Goal: Task Accomplishment & Management: Complete application form

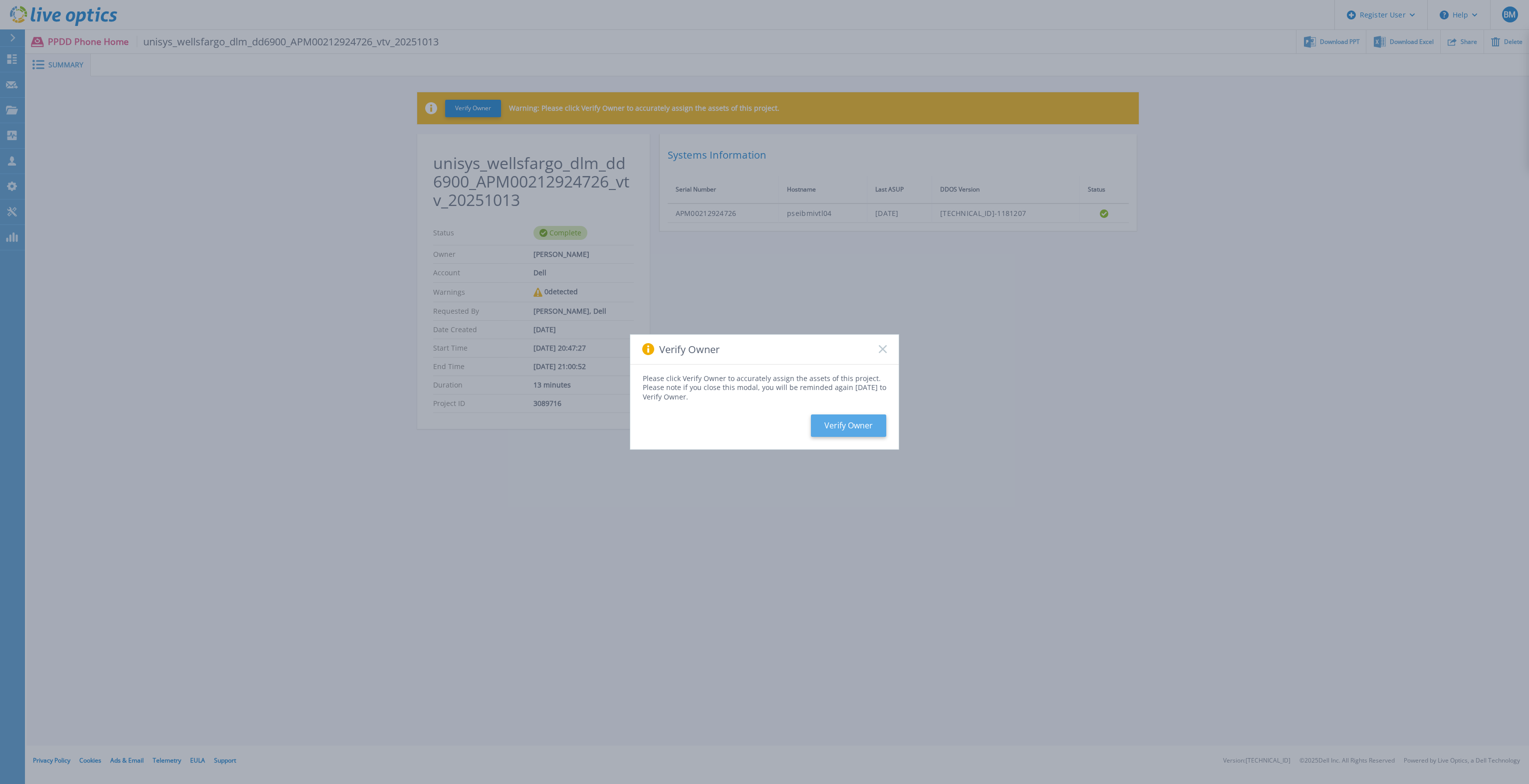
click at [833, 425] on button "Verify Owner" at bounding box center [849, 425] width 75 height 22
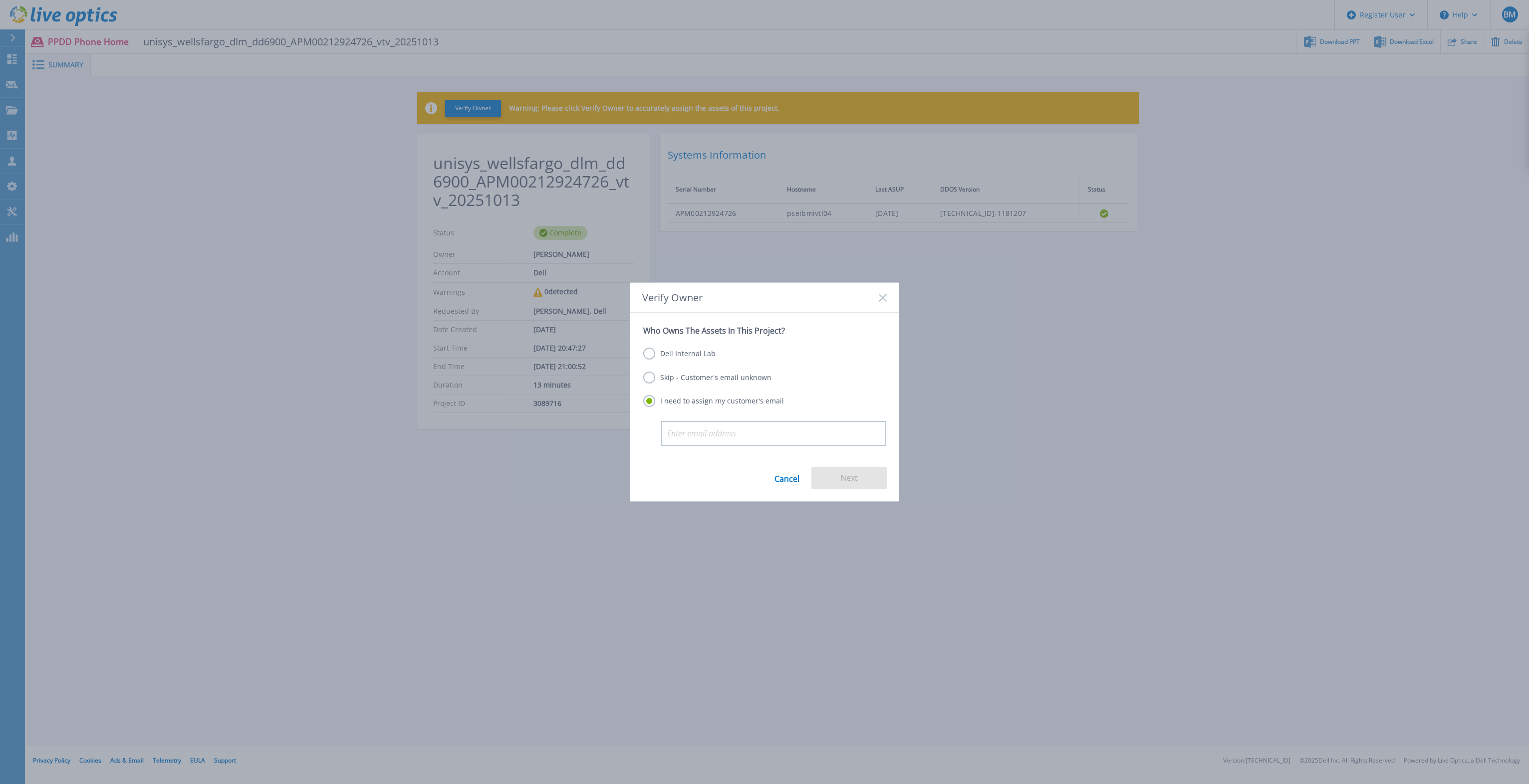
click at [643, 359] on div "Who Owns The Assets In This Project? Dell Internal Lab Skip - Customer's email …" at bounding box center [764, 381] width 269 height 137
click at [677, 359] on label "Dell Internal Lab" at bounding box center [680, 353] width 73 height 12
click at [0, 0] on input "Dell Internal Lab" at bounding box center [0, 0] width 0 height 0
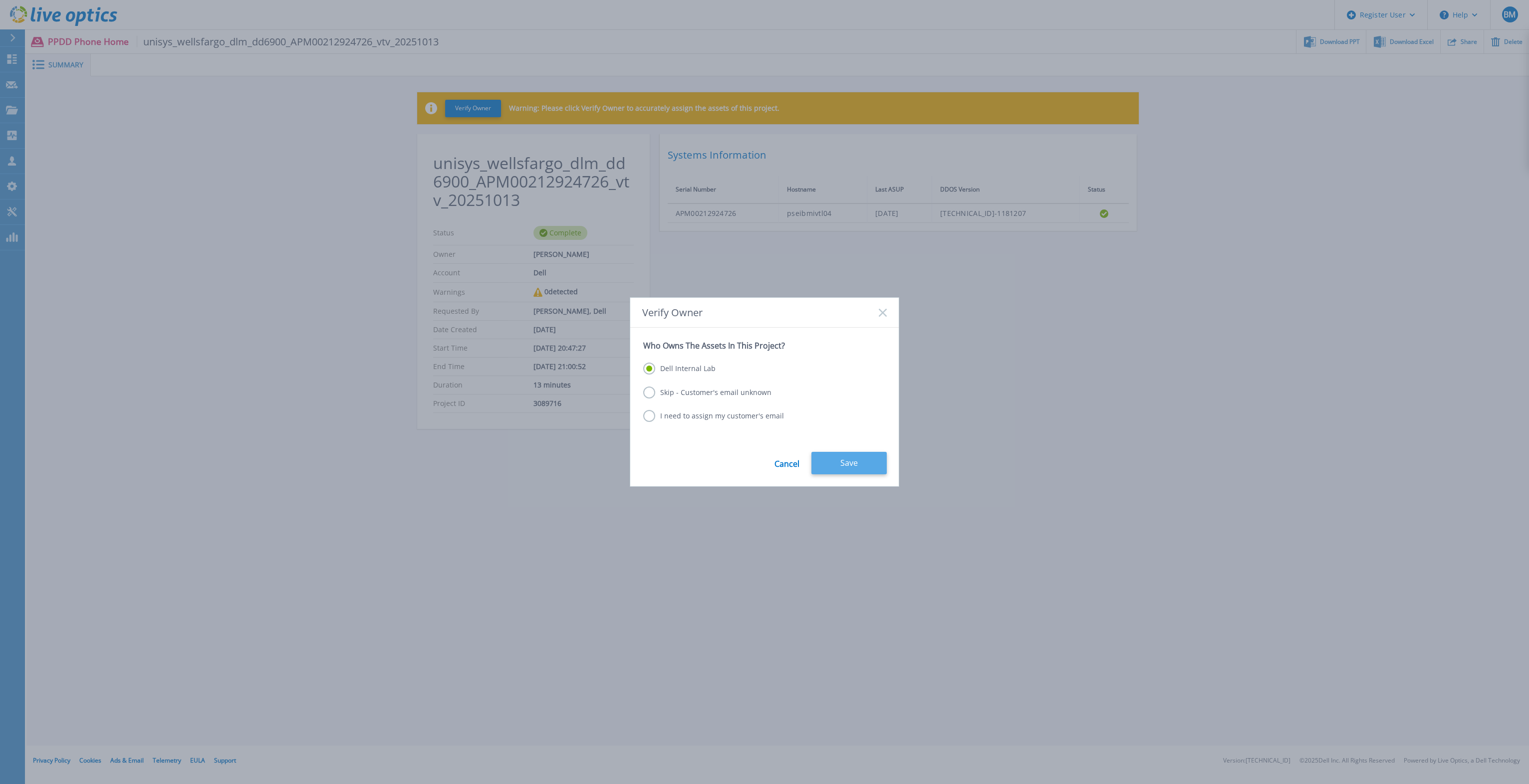
click at [842, 464] on button "Save" at bounding box center [849, 463] width 75 height 22
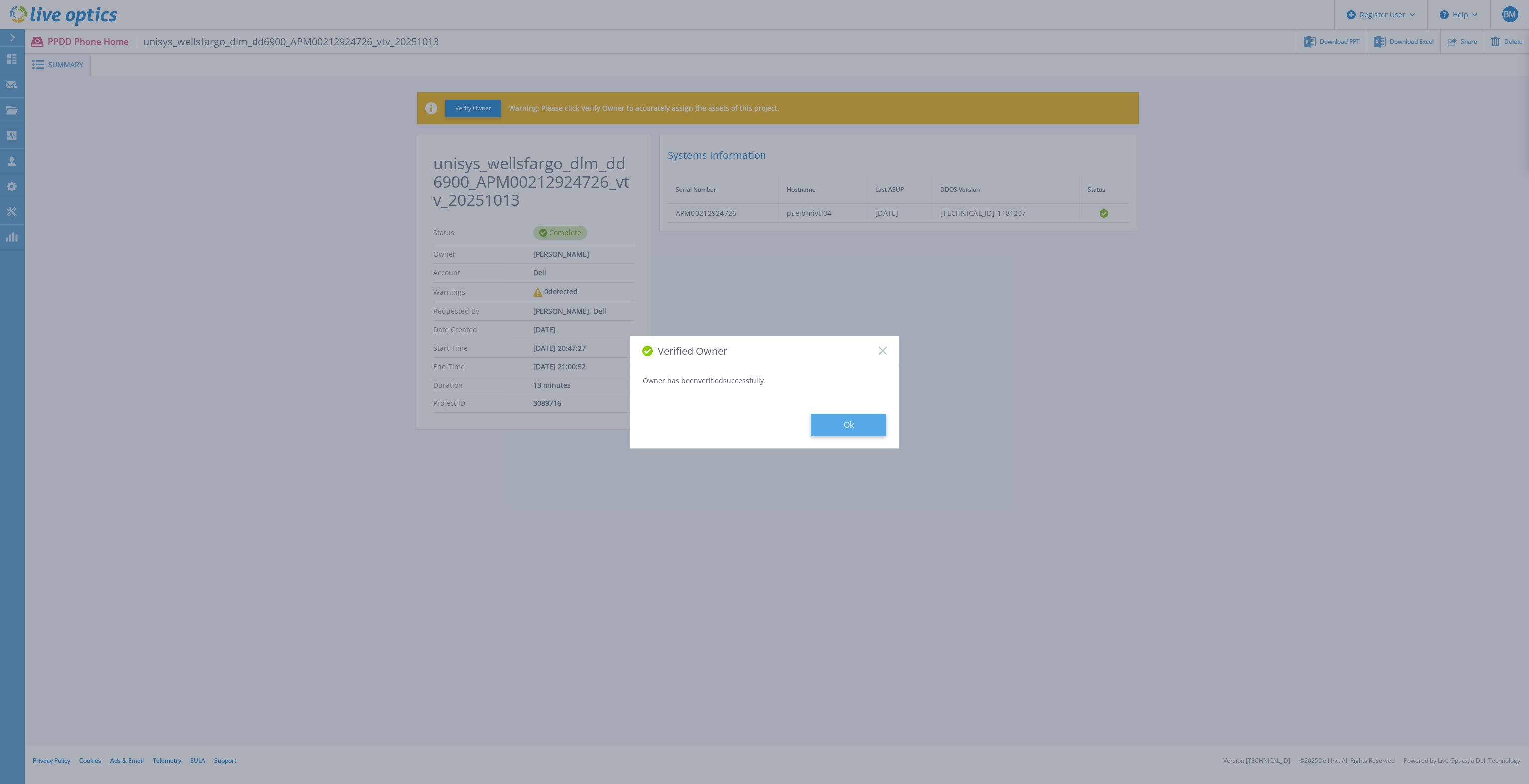
click at [835, 430] on button "Ok" at bounding box center [849, 425] width 75 height 22
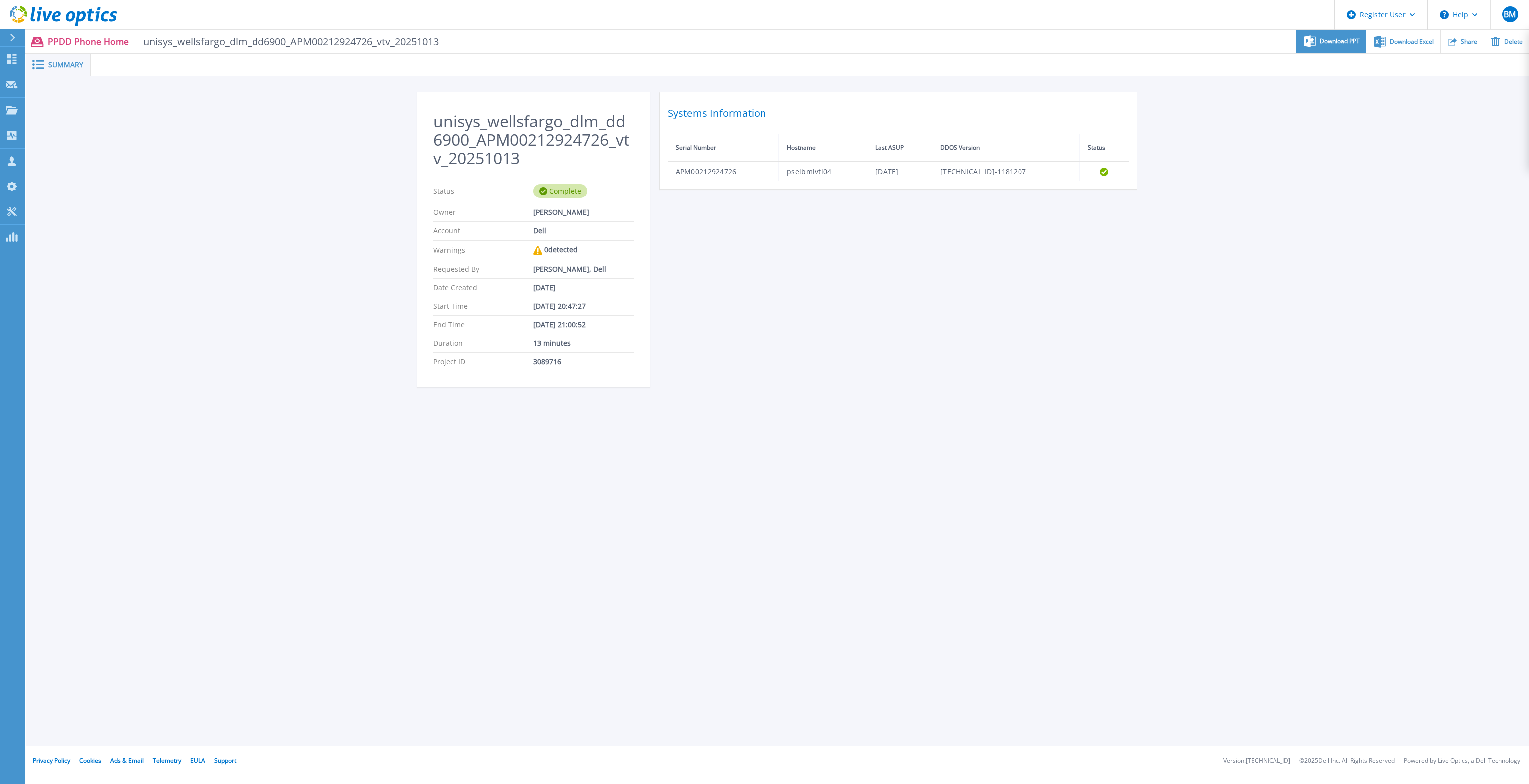
click at [1306, 40] on icon at bounding box center [1309, 41] width 12 height 12
